Goal: Check status: Check status

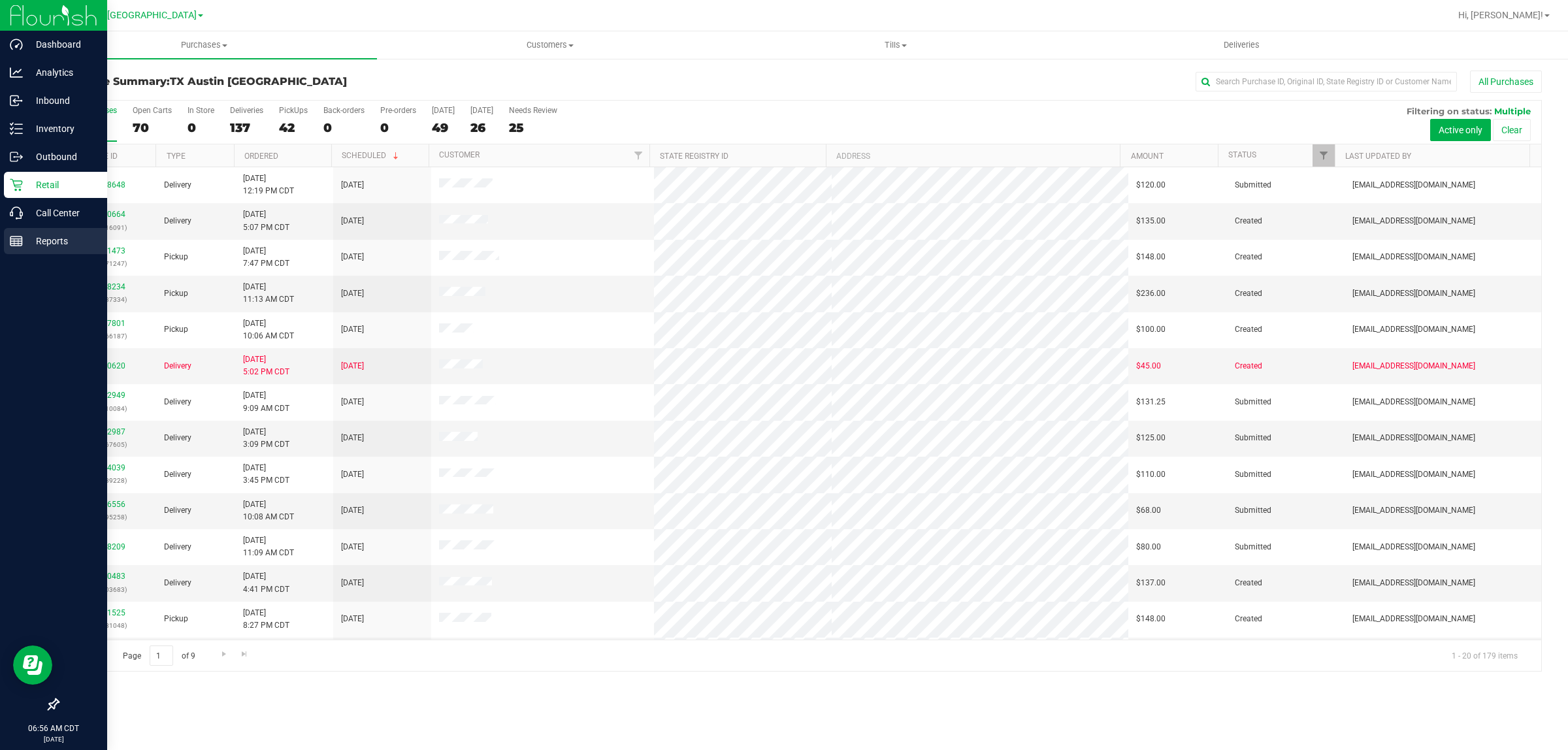
click at [32, 239] on p "Reports" at bounding box center [62, 241] width 78 height 16
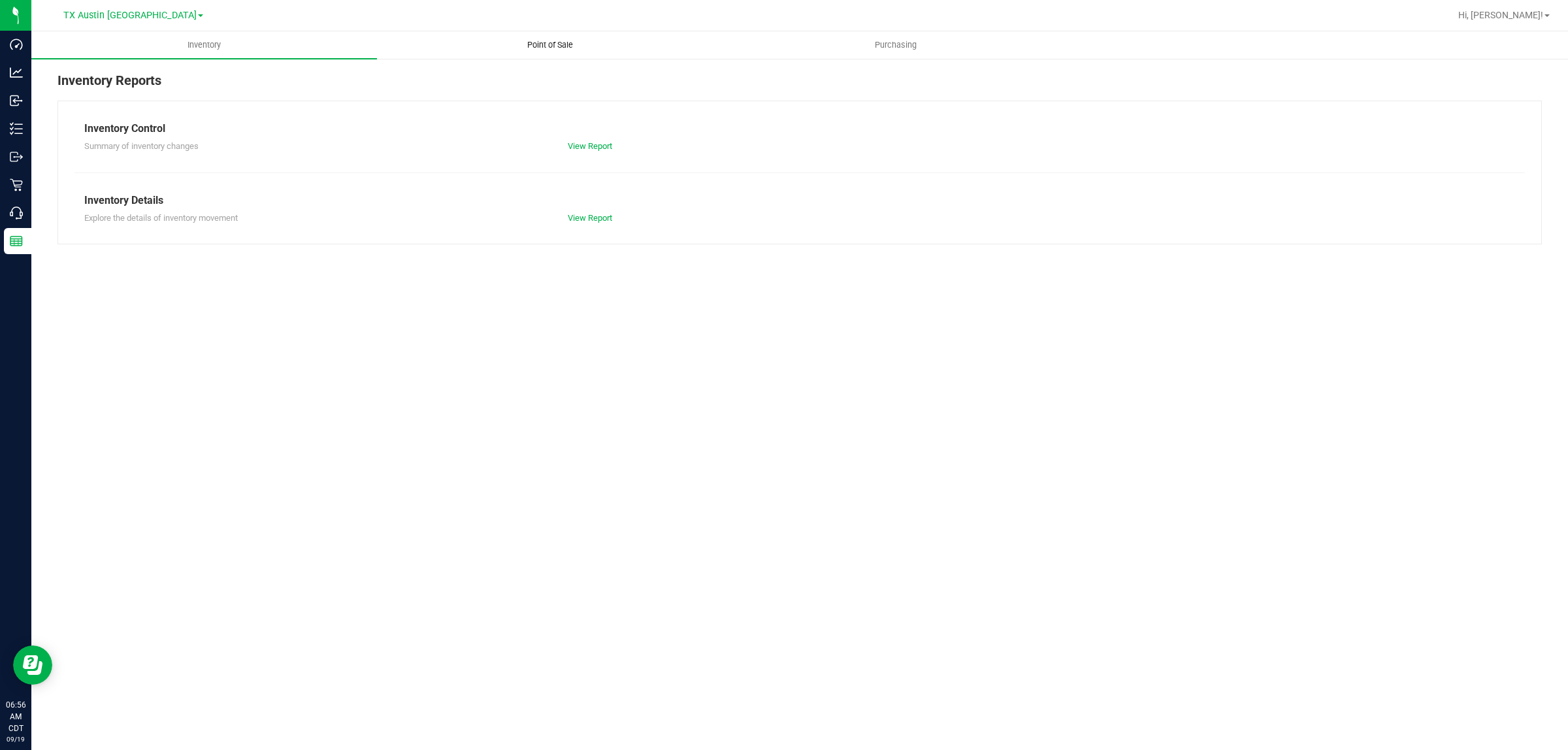
click at [537, 43] on span "Point of Sale" at bounding box center [550, 45] width 81 height 12
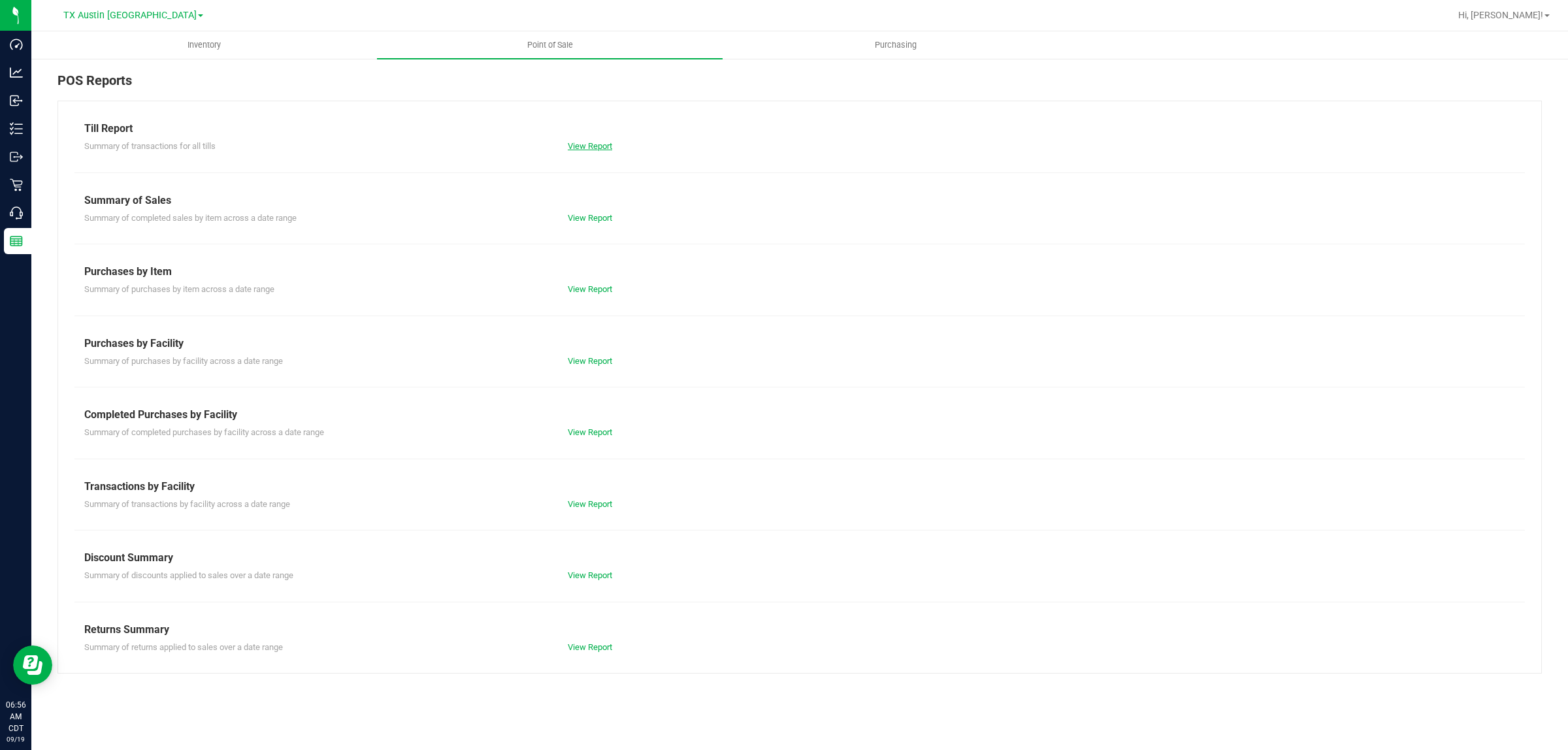
click at [592, 144] on link "View Report" at bounding box center [590, 146] width 44 height 10
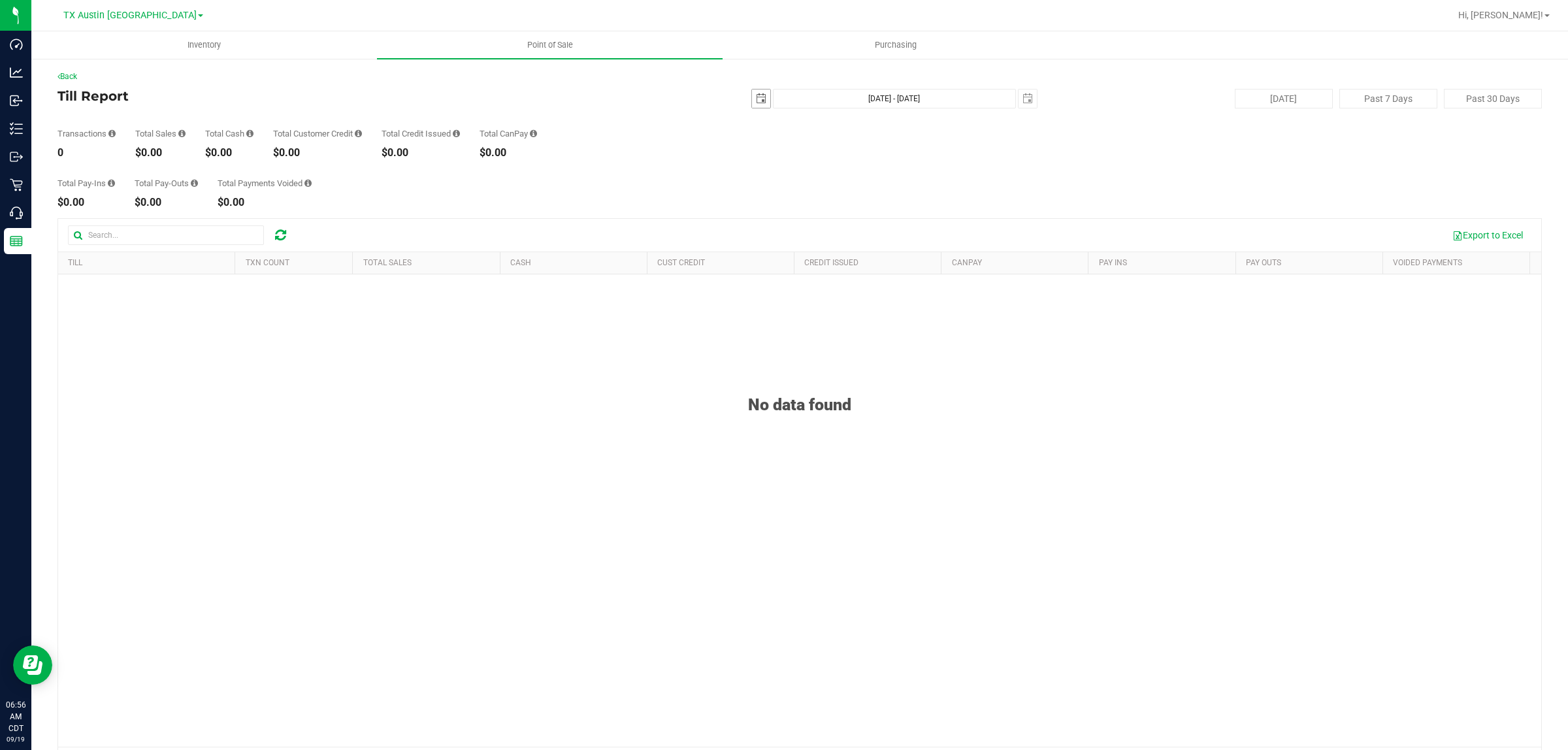
click at [756, 101] on span "select" at bounding box center [761, 98] width 11 height 11
click at [830, 211] on link "18" at bounding box center [831, 211] width 19 height 20
type input "[DATE]"
type input "[DATE] - [DATE]"
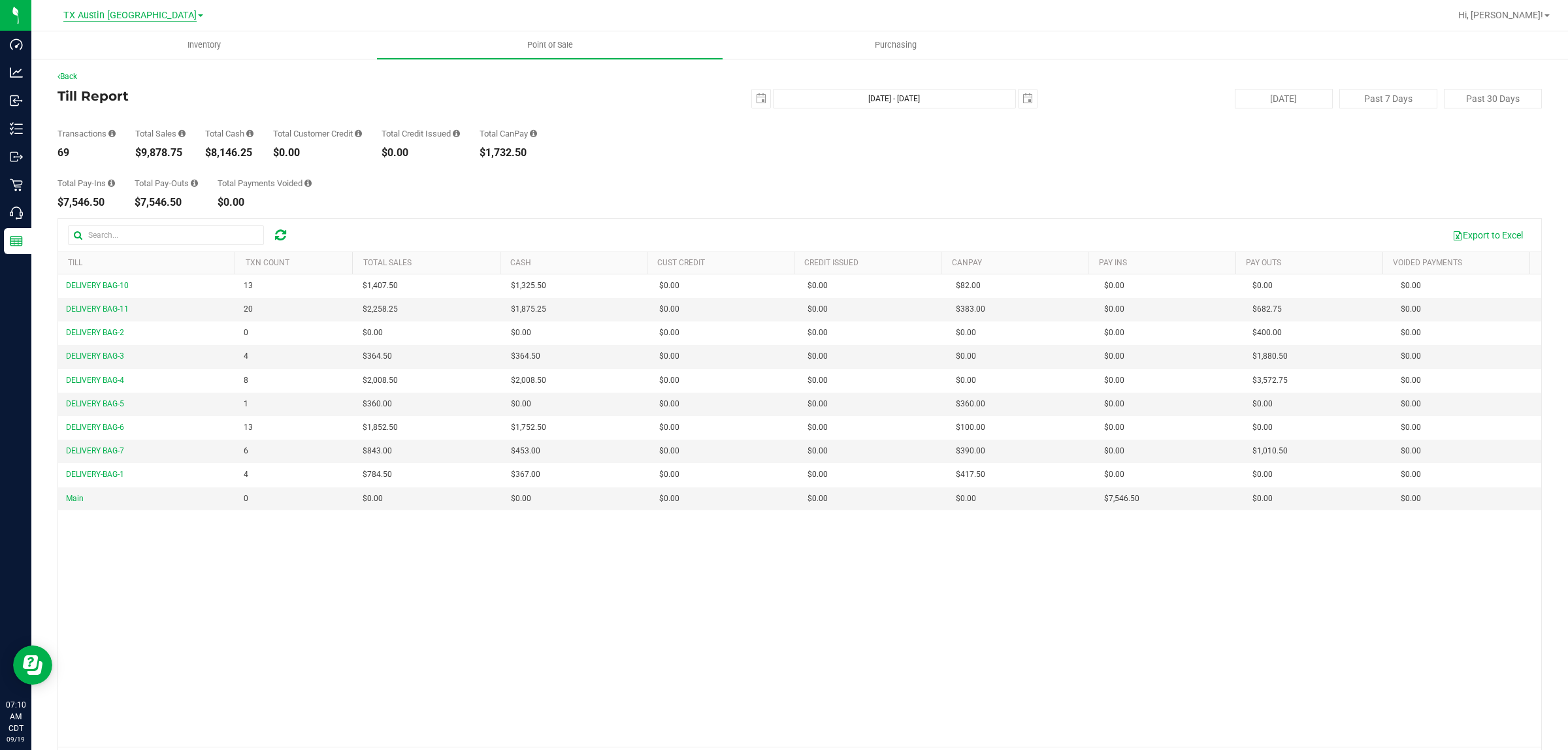
click at [116, 20] on span "TX Austin [GEOGRAPHIC_DATA]" at bounding box center [130, 16] width 134 height 12
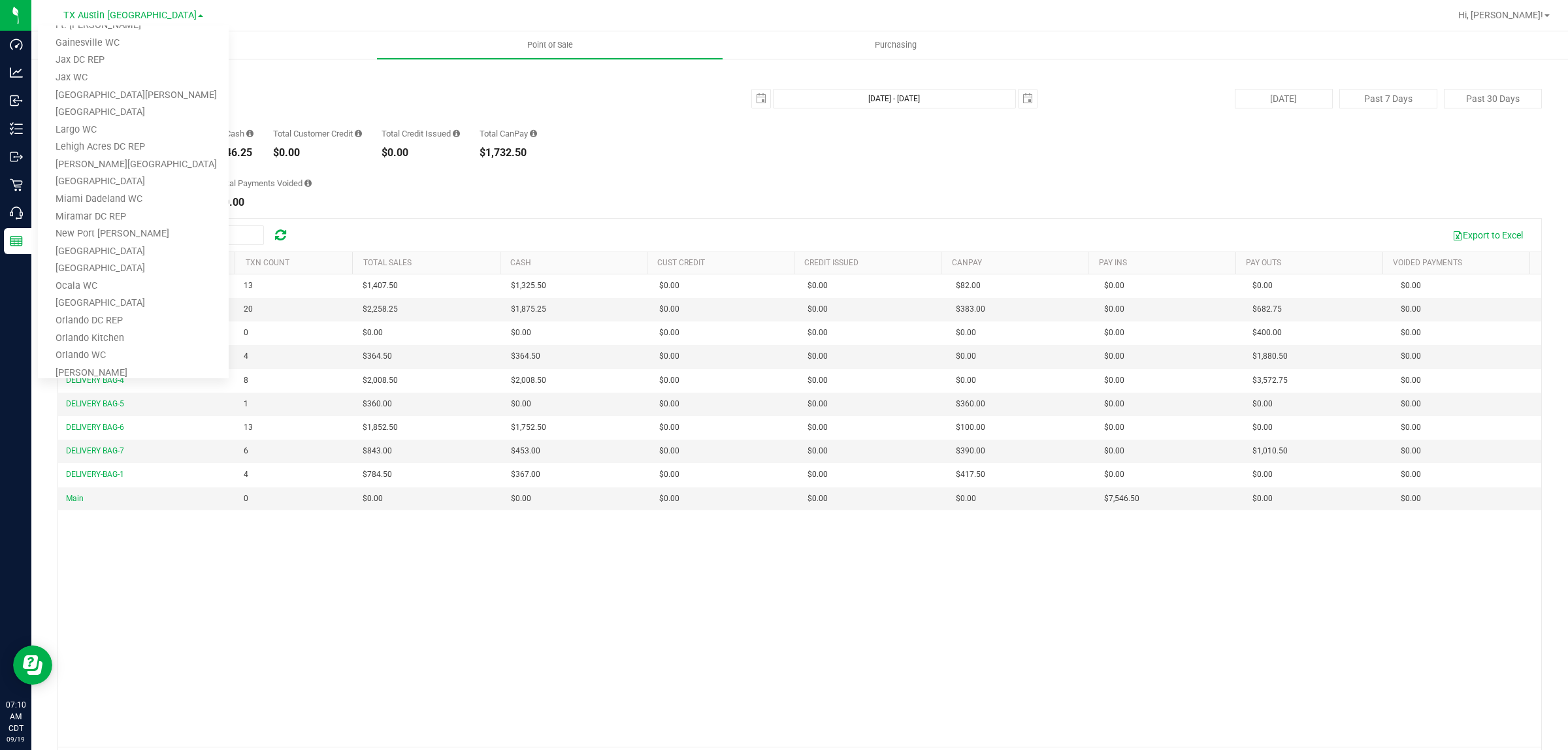
scroll to position [572, 0]
click at [112, 268] on link "TX Plano Retail" at bounding box center [133, 274] width 191 height 18
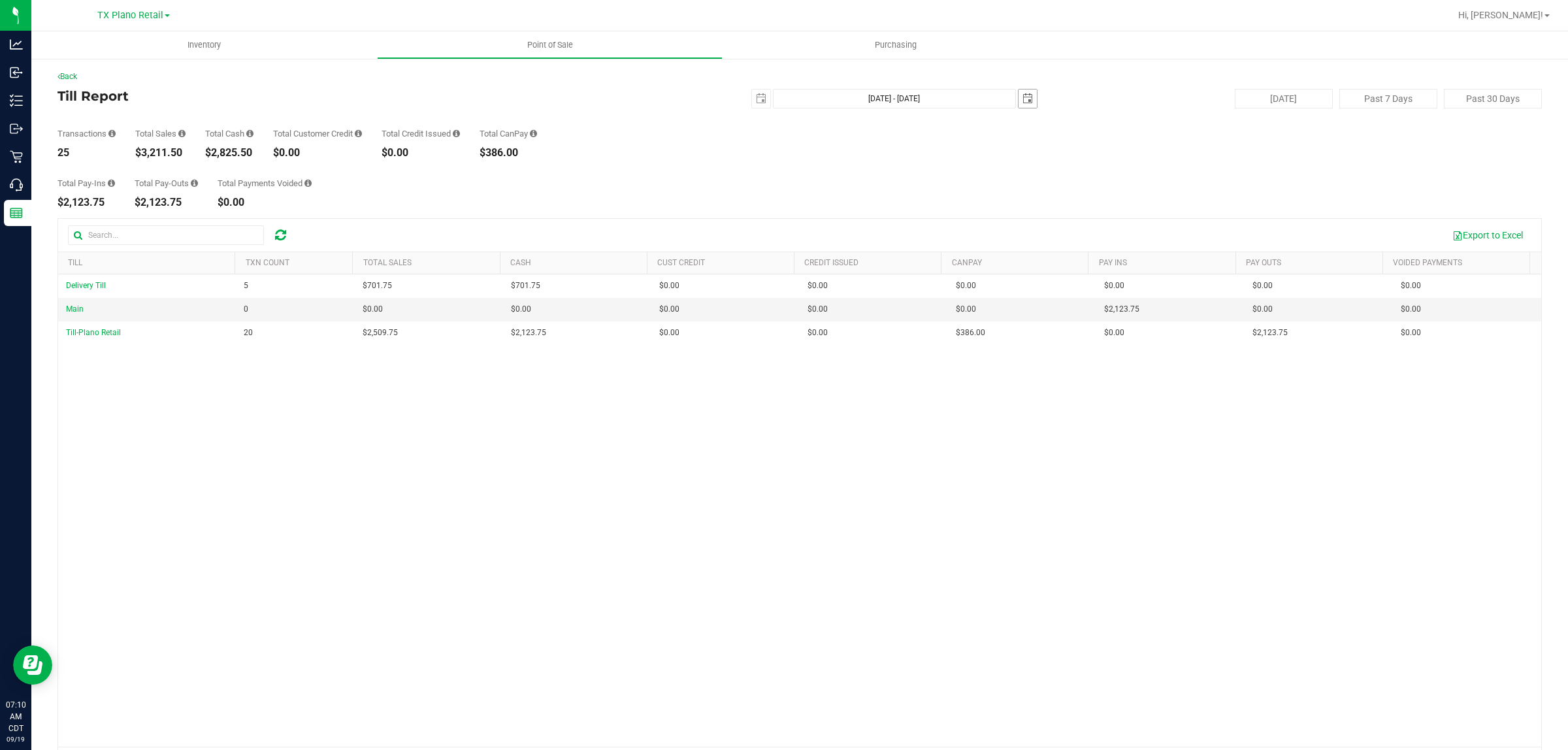
click at [1022, 97] on span "select" at bounding box center [1028, 98] width 11 height 11
click at [1097, 207] on link "18" at bounding box center [1097, 209] width 19 height 20
type input "[DATE] - [DATE]"
type input "[DATE]"
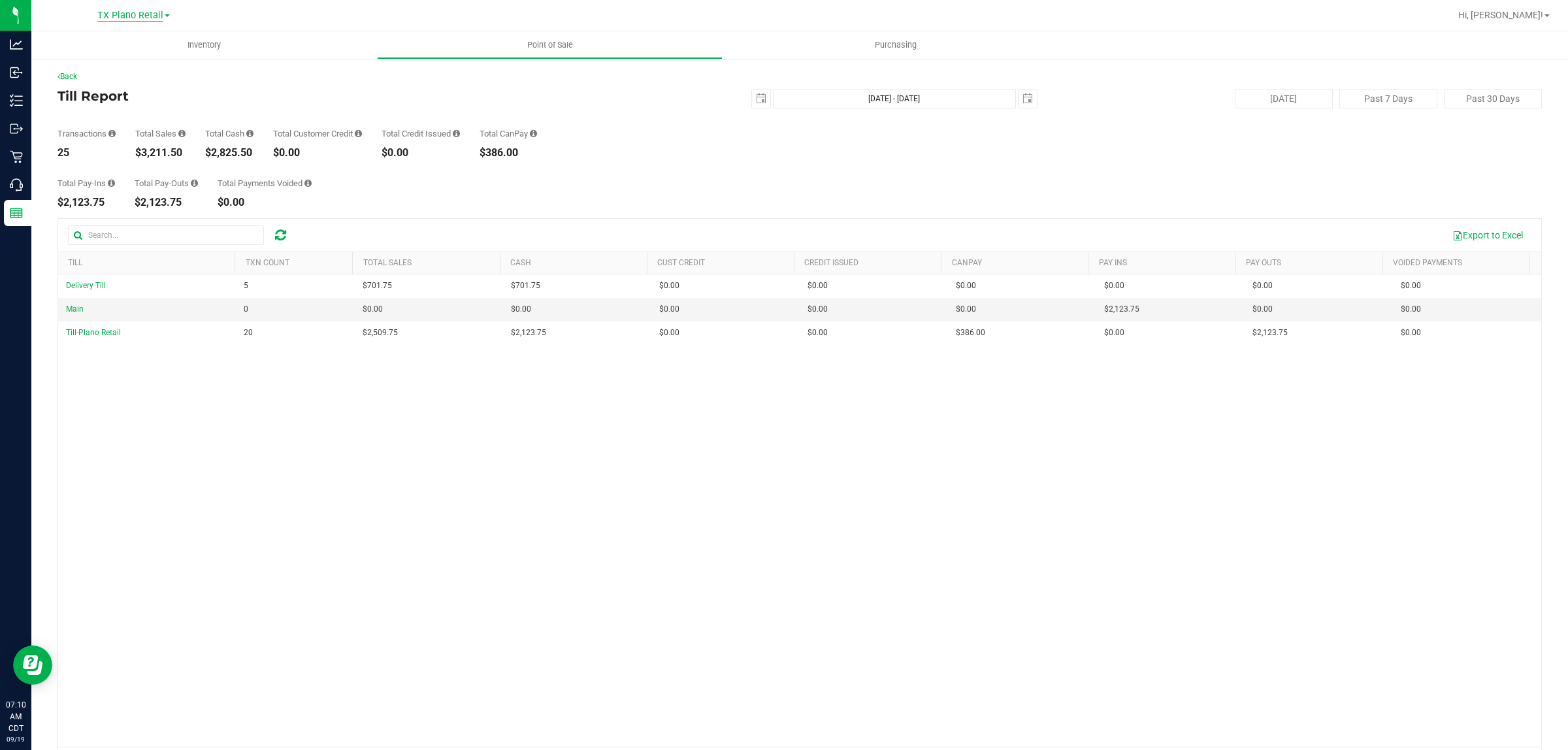
click at [131, 12] on span "TX Plano Retail" at bounding box center [131, 16] width 66 height 12
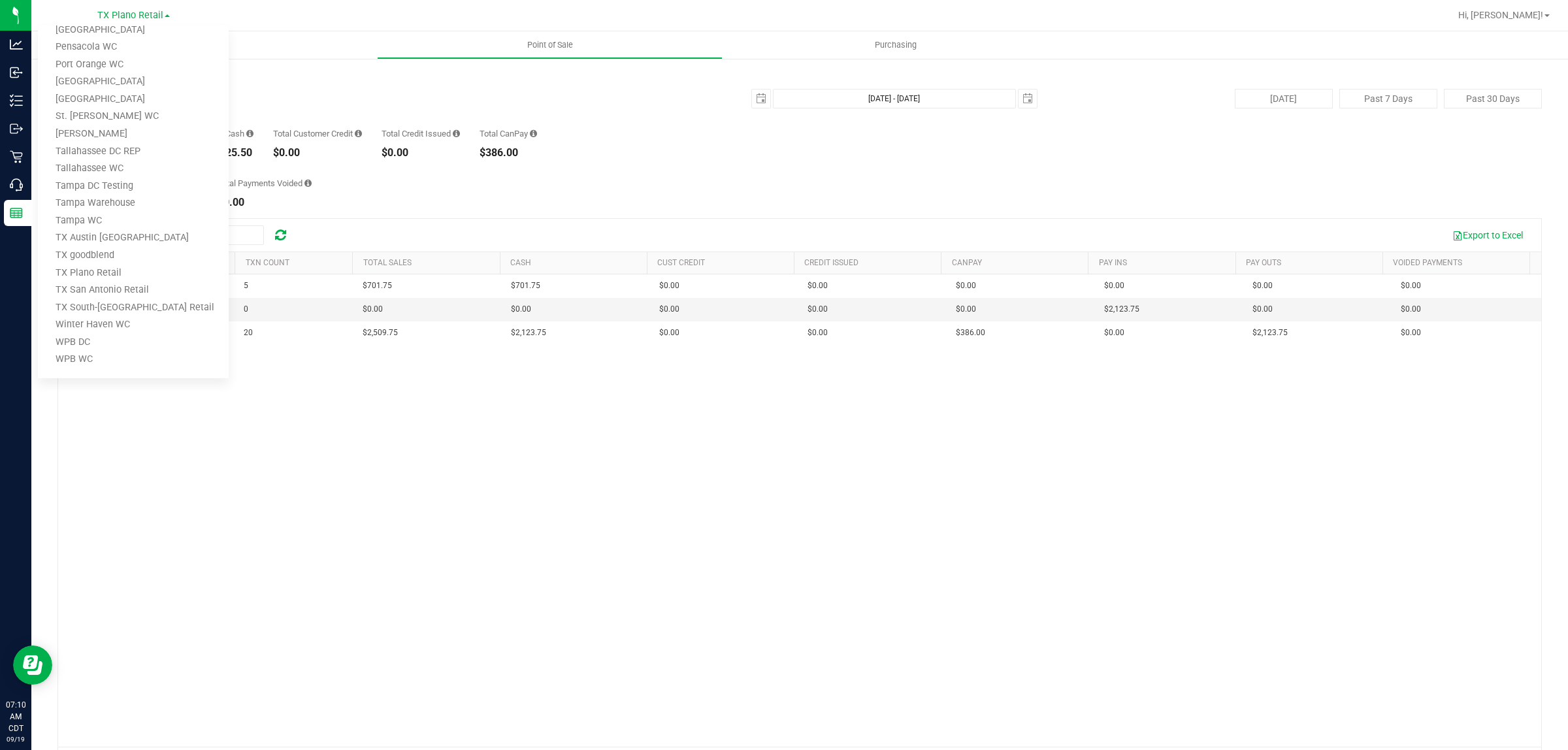
click at [594, 464] on div "Delivery Till 5 $701.75 $701.75 $0.00 $0.00 $0.00 $0.00 $0.00 $0.00 $0.00 $0.00…" at bounding box center [799, 511] width 1483 height 472
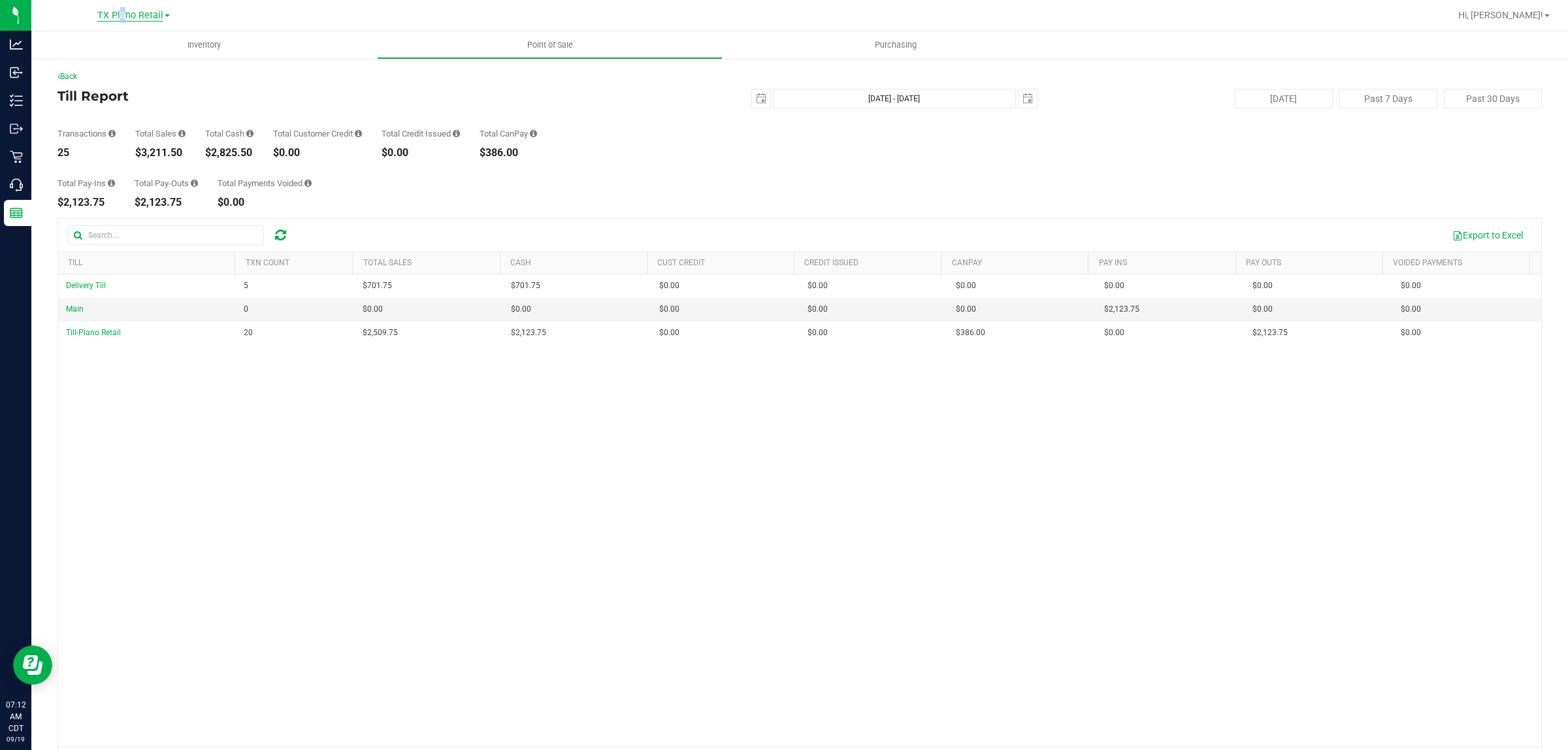
click at [122, 15] on span "TX Plano Retail" at bounding box center [131, 16] width 66 height 12
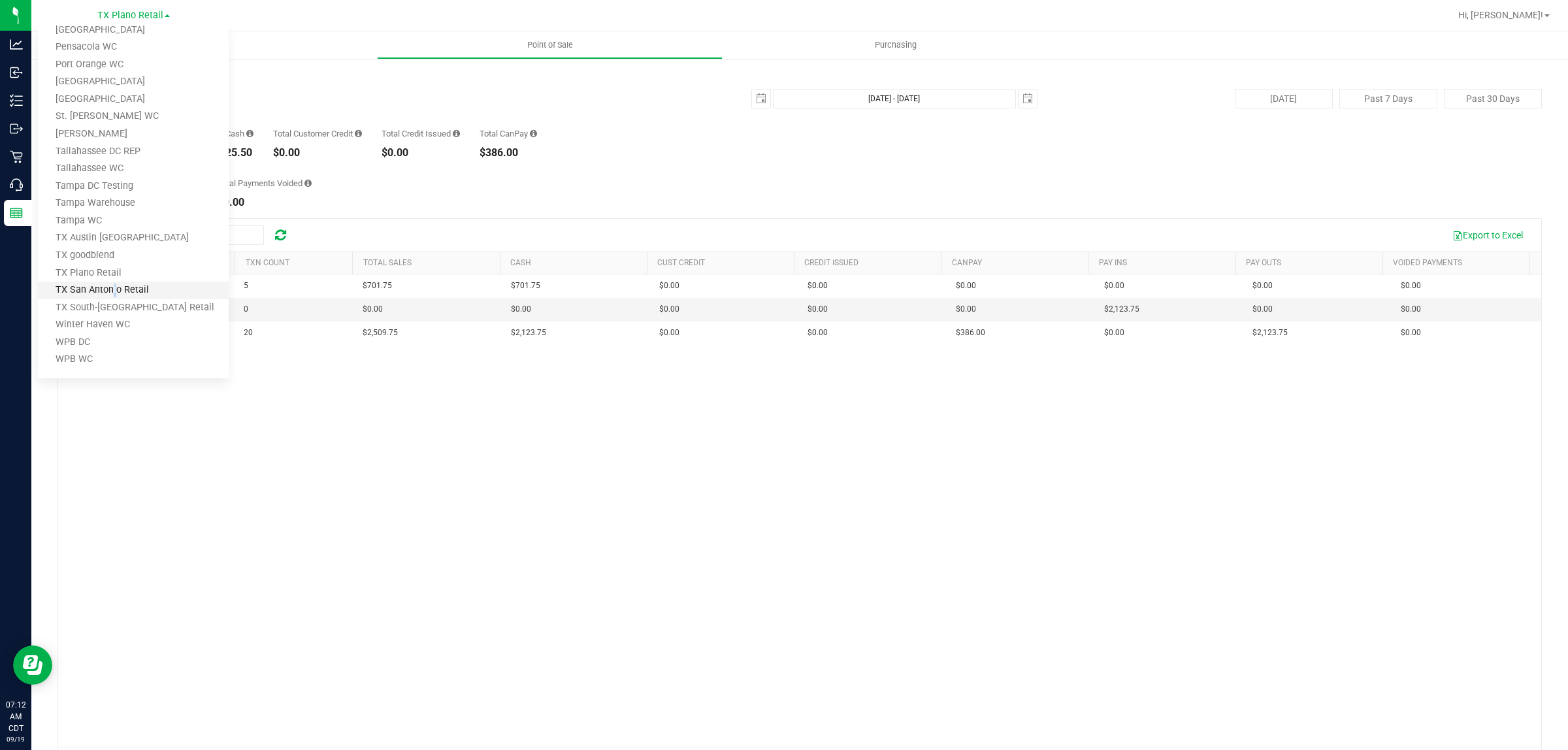
click at [110, 286] on link "TX San Antonio Retail" at bounding box center [133, 291] width 191 height 18
